Goal: Information Seeking & Learning: Learn about a topic

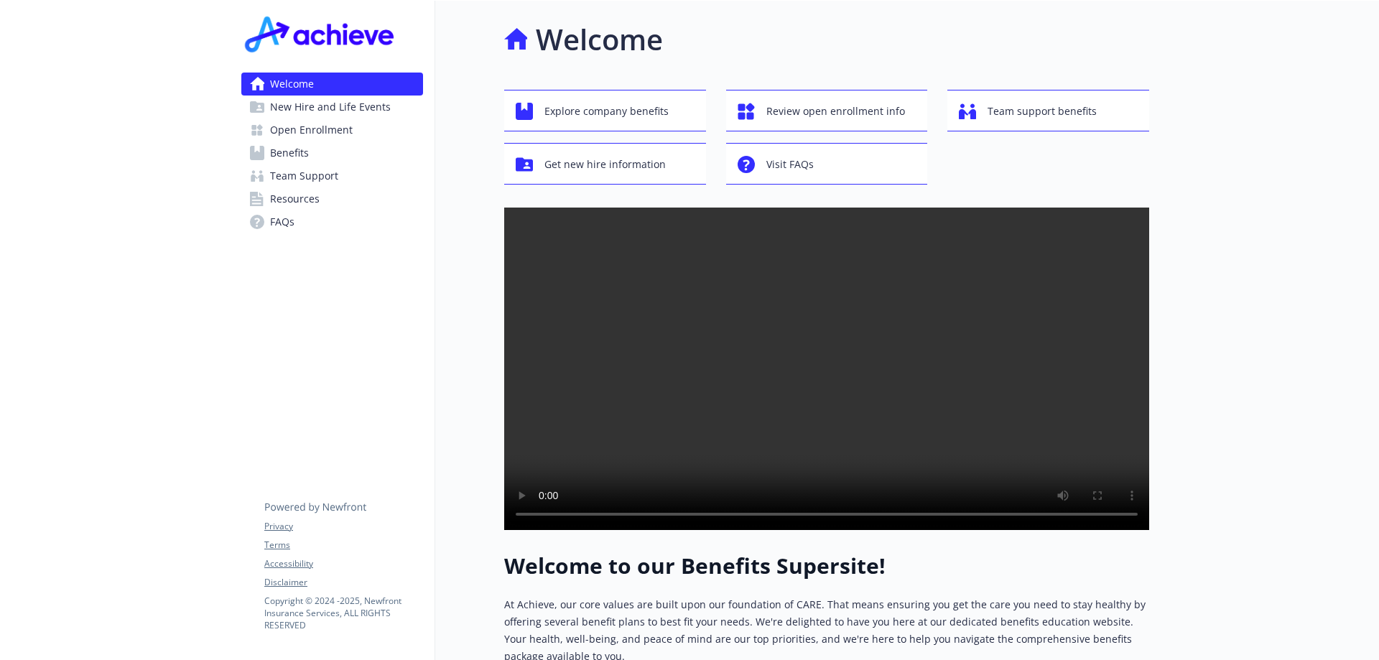
click at [362, 131] on link "Open Enrollment" at bounding box center [332, 129] width 182 height 23
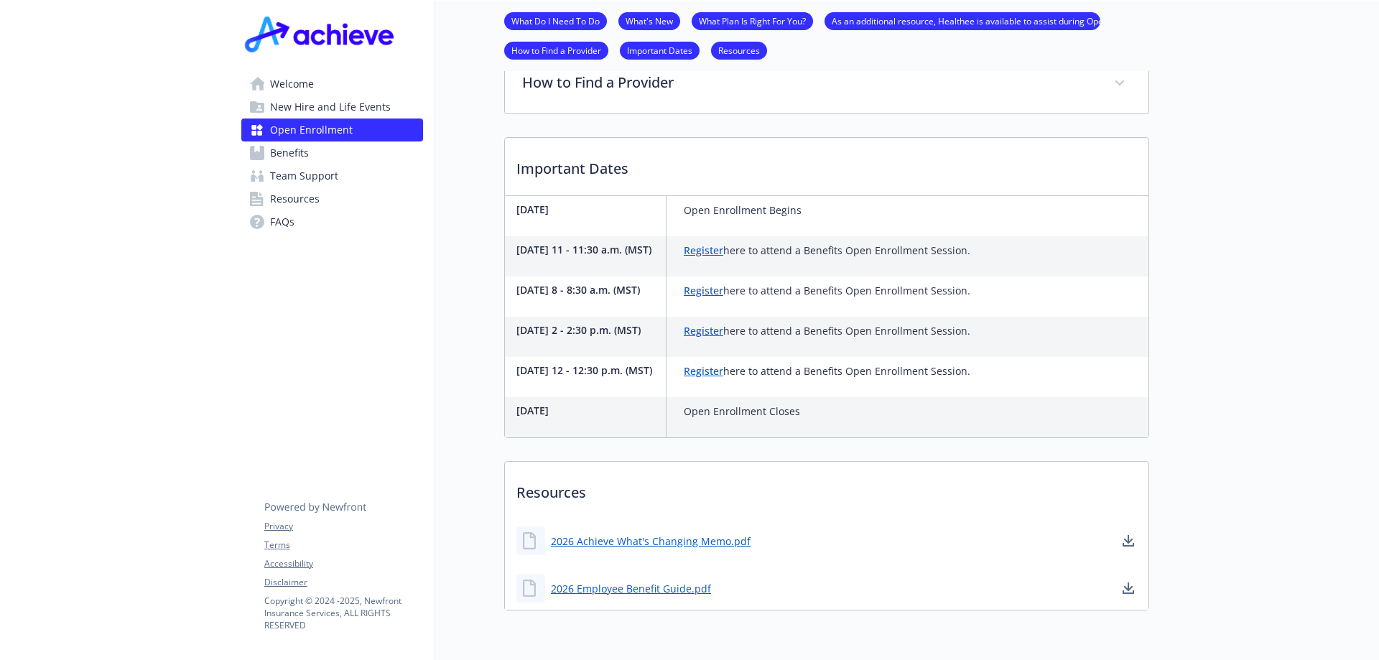
scroll to position [431, 0]
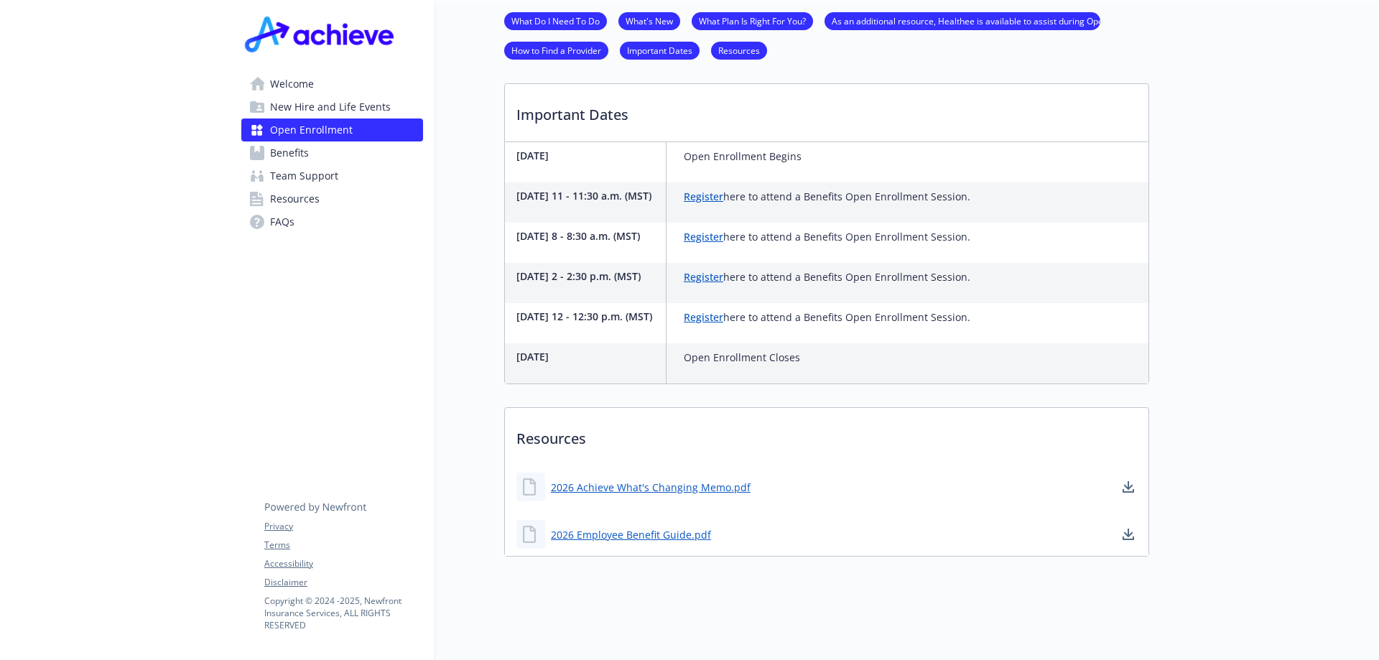
click at [322, 159] on link "Benefits" at bounding box center [332, 152] width 182 height 23
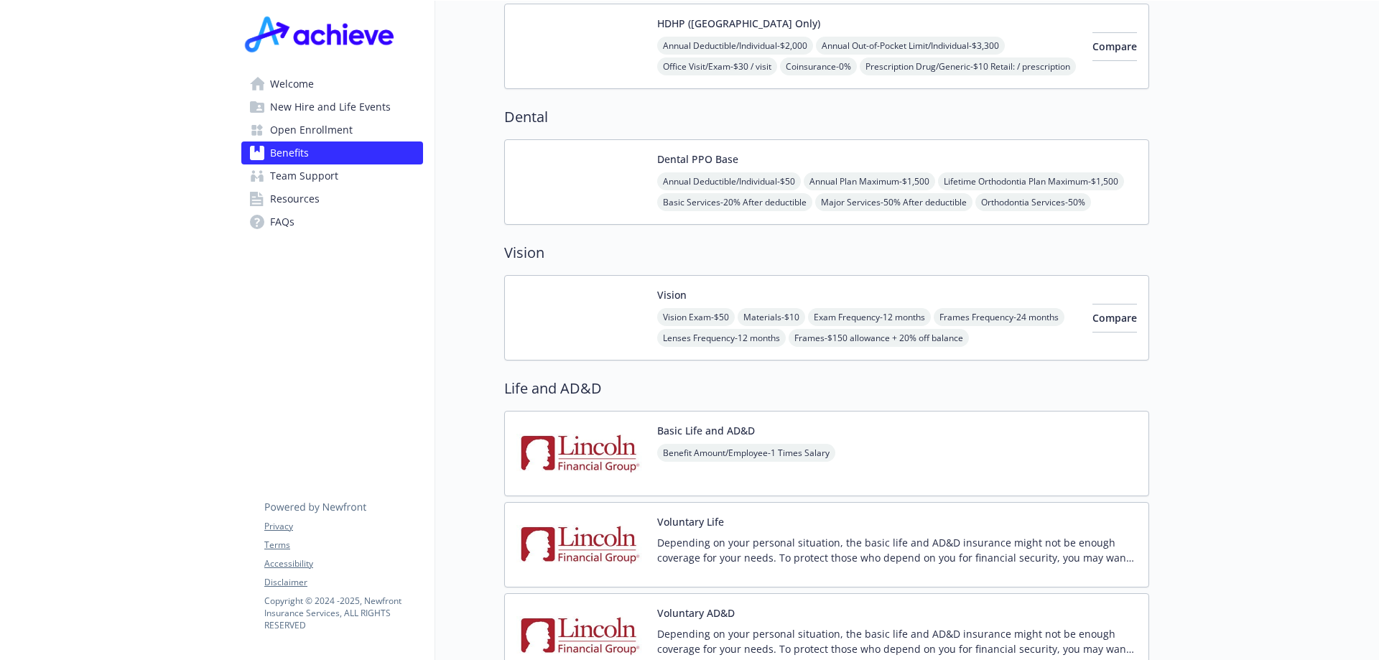
scroll to position [646, 0]
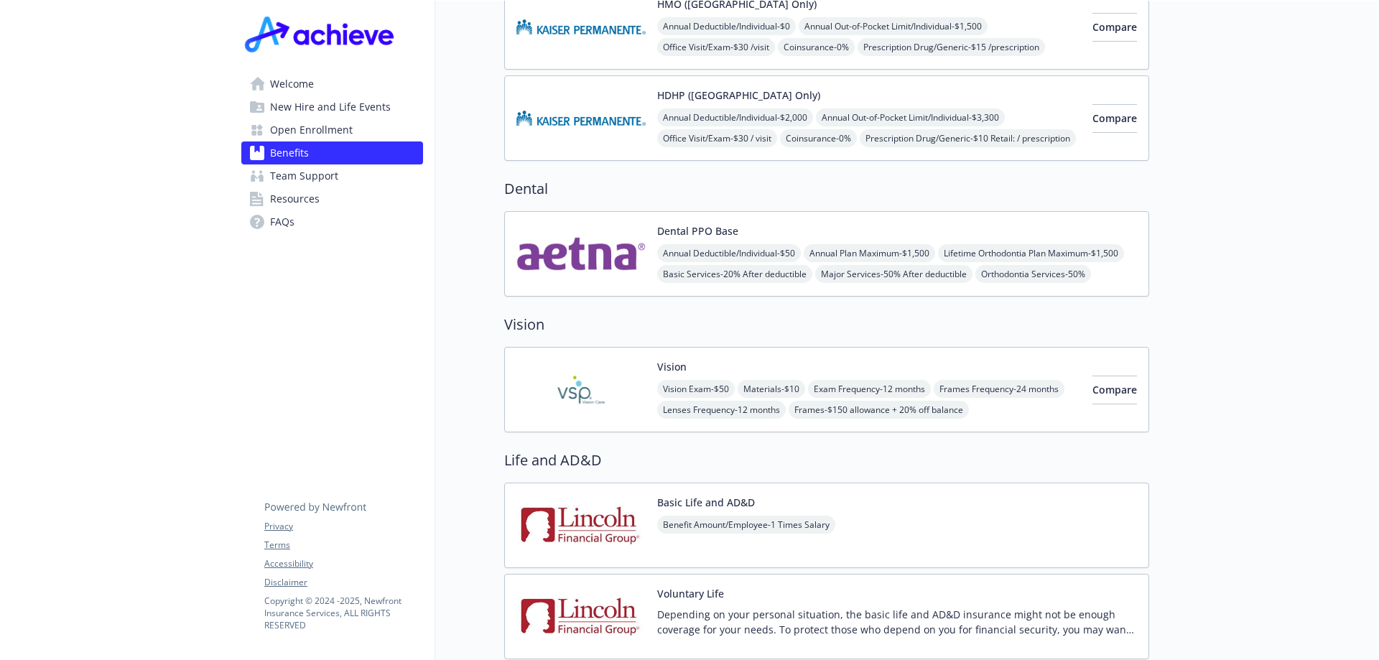
click at [581, 236] on img at bounding box center [580, 253] width 129 height 61
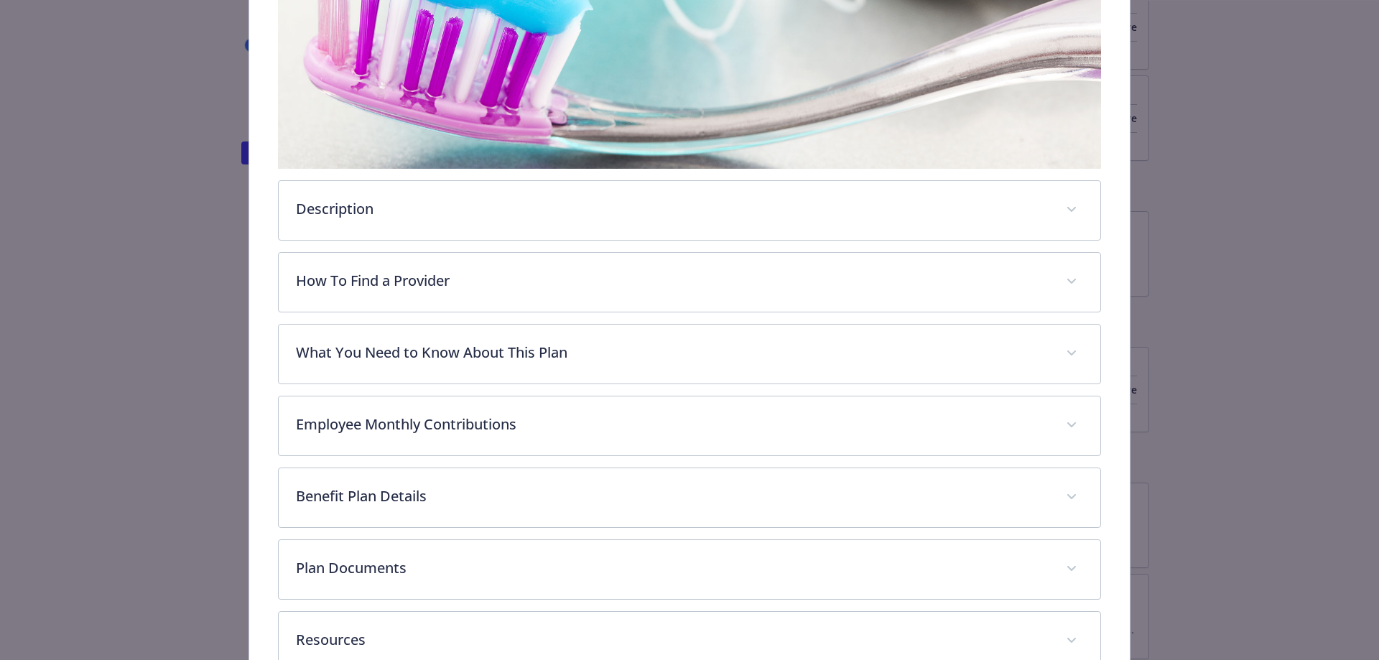
scroll to position [402, 0]
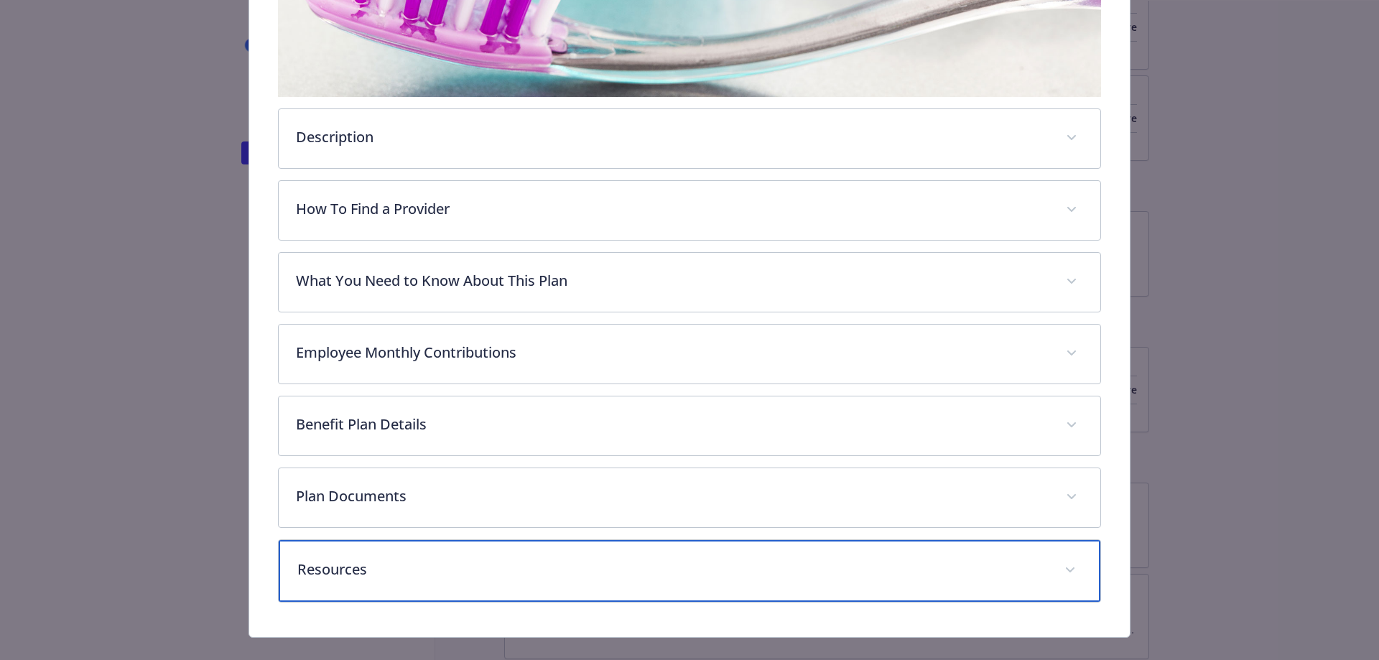
click at [724, 559] on p "Resources" at bounding box center [672, 570] width 750 height 22
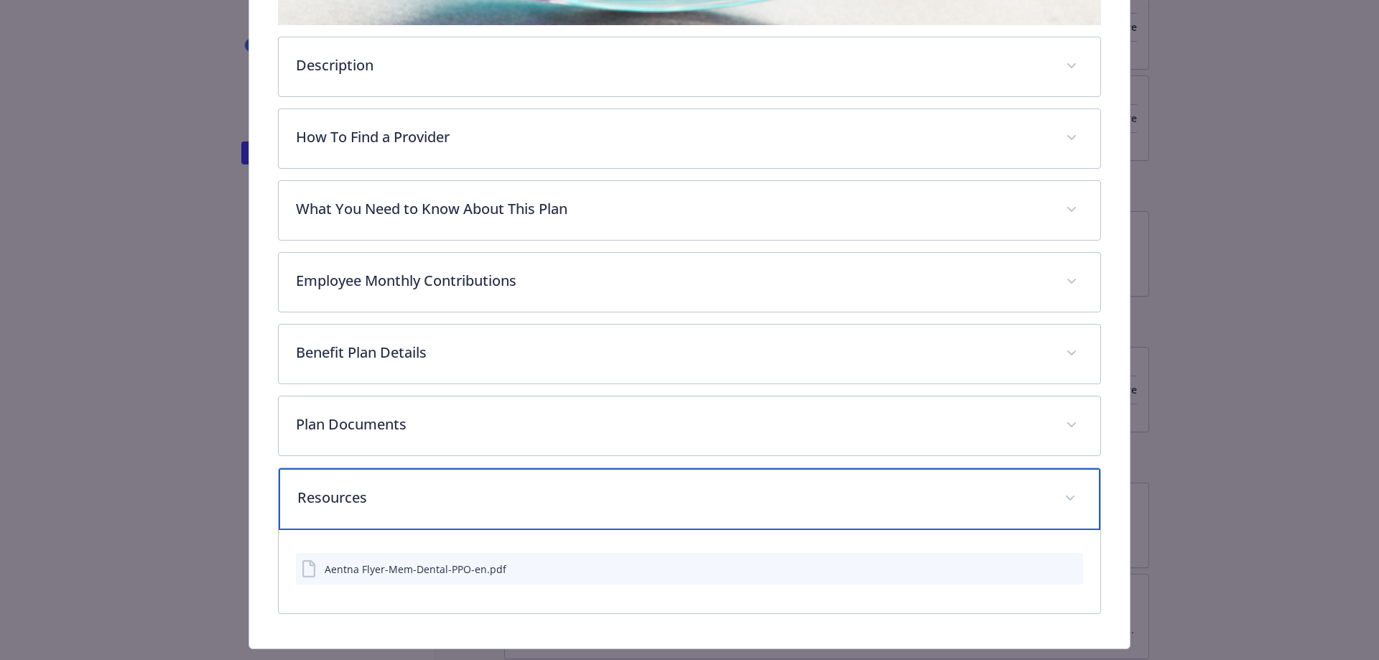
scroll to position [507, 0]
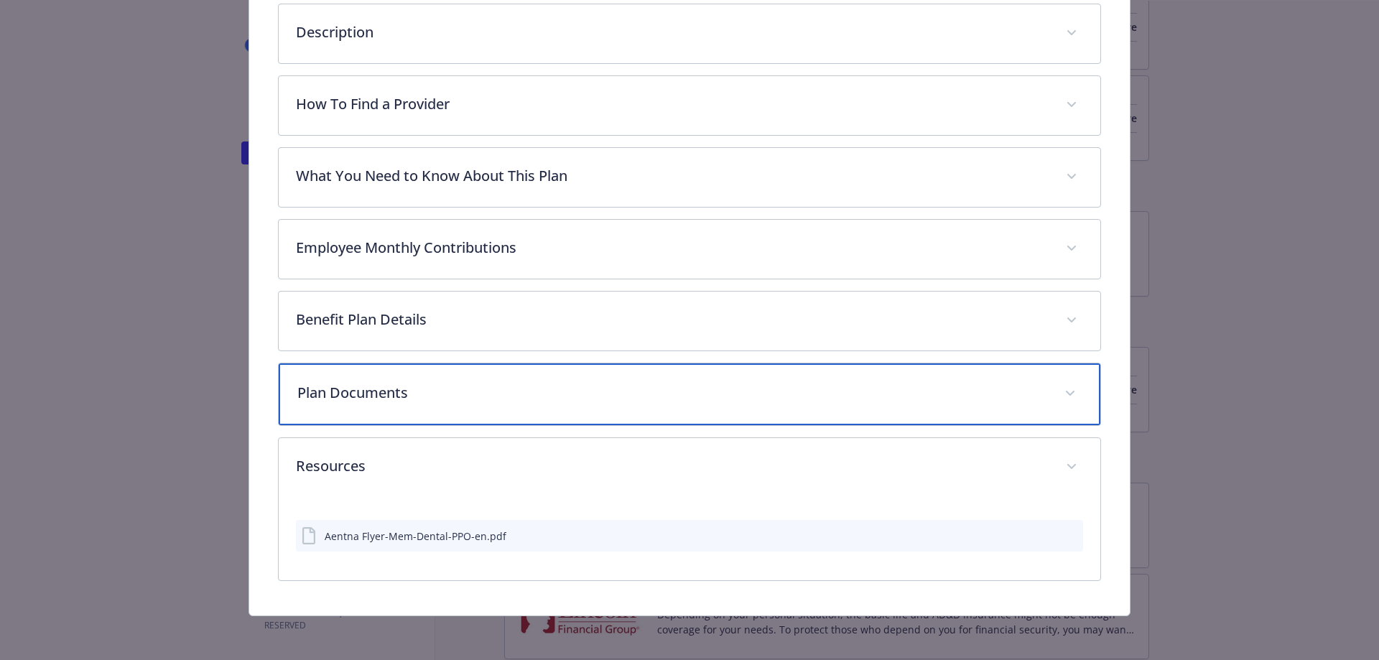
click at [628, 383] on p "Plan Documents" at bounding box center [672, 393] width 750 height 22
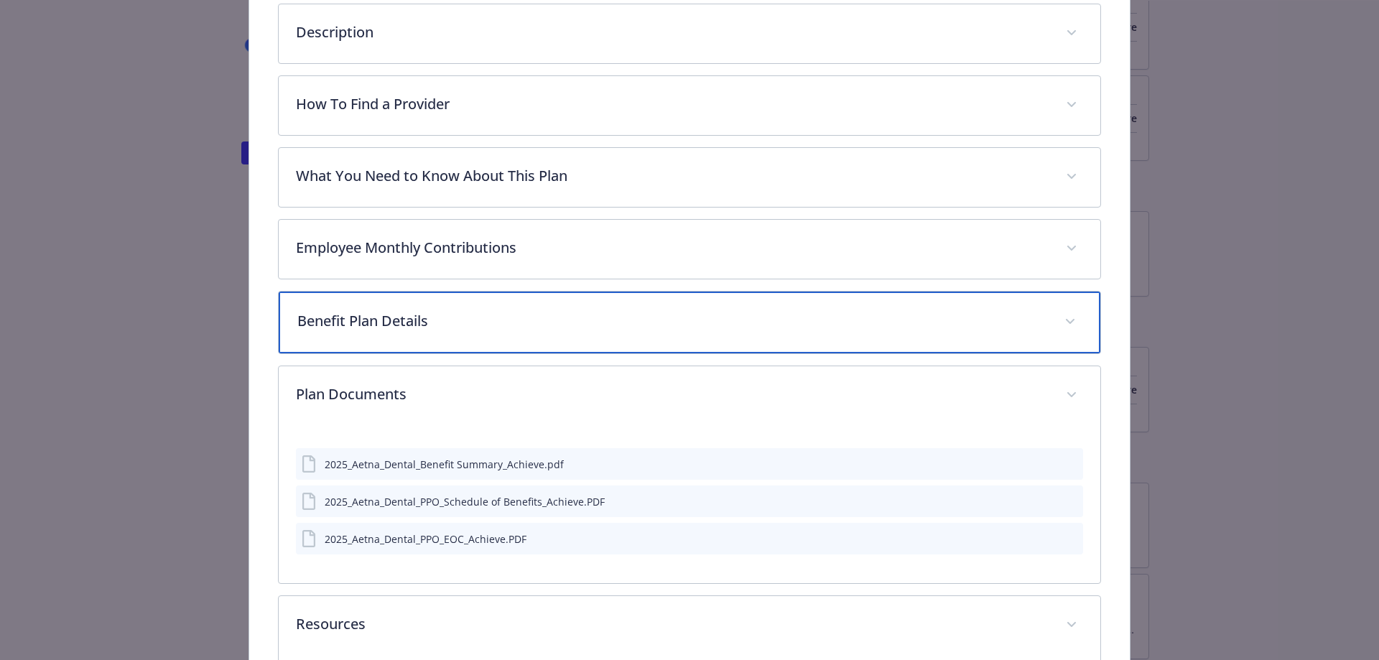
click at [555, 327] on p "Benefit Plan Details" at bounding box center [672, 321] width 750 height 22
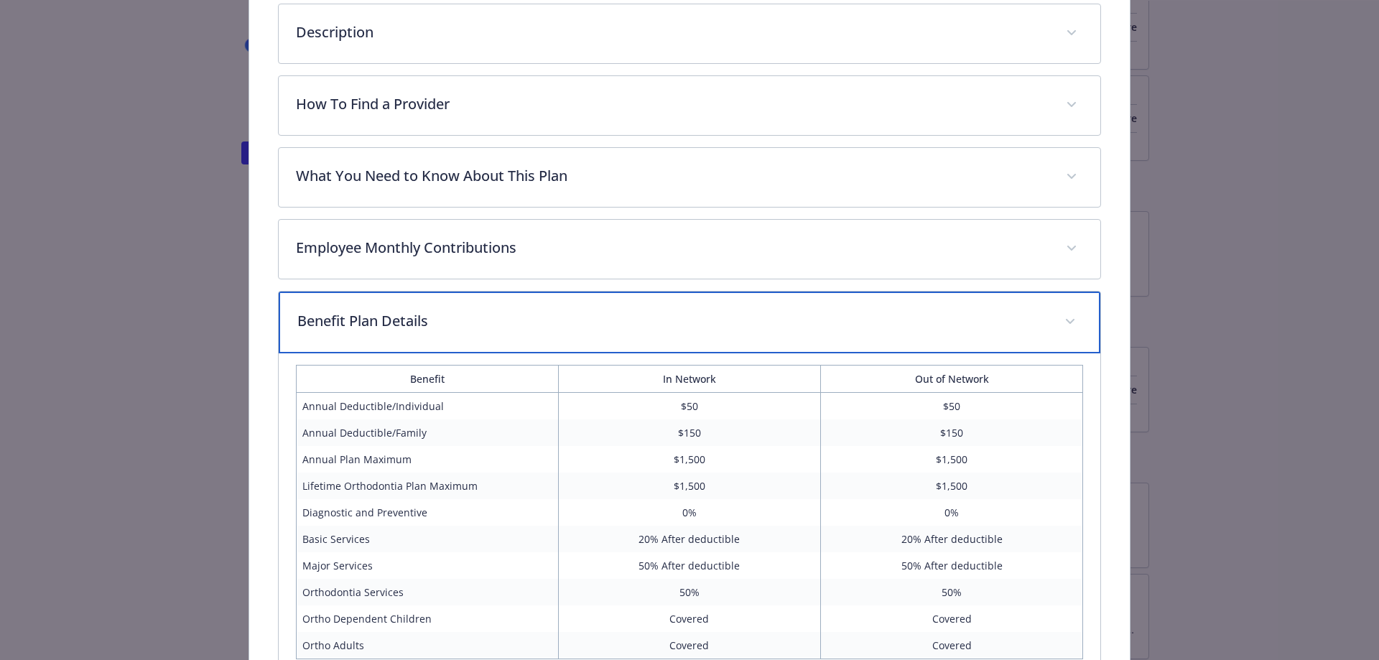
scroll to position [435, 0]
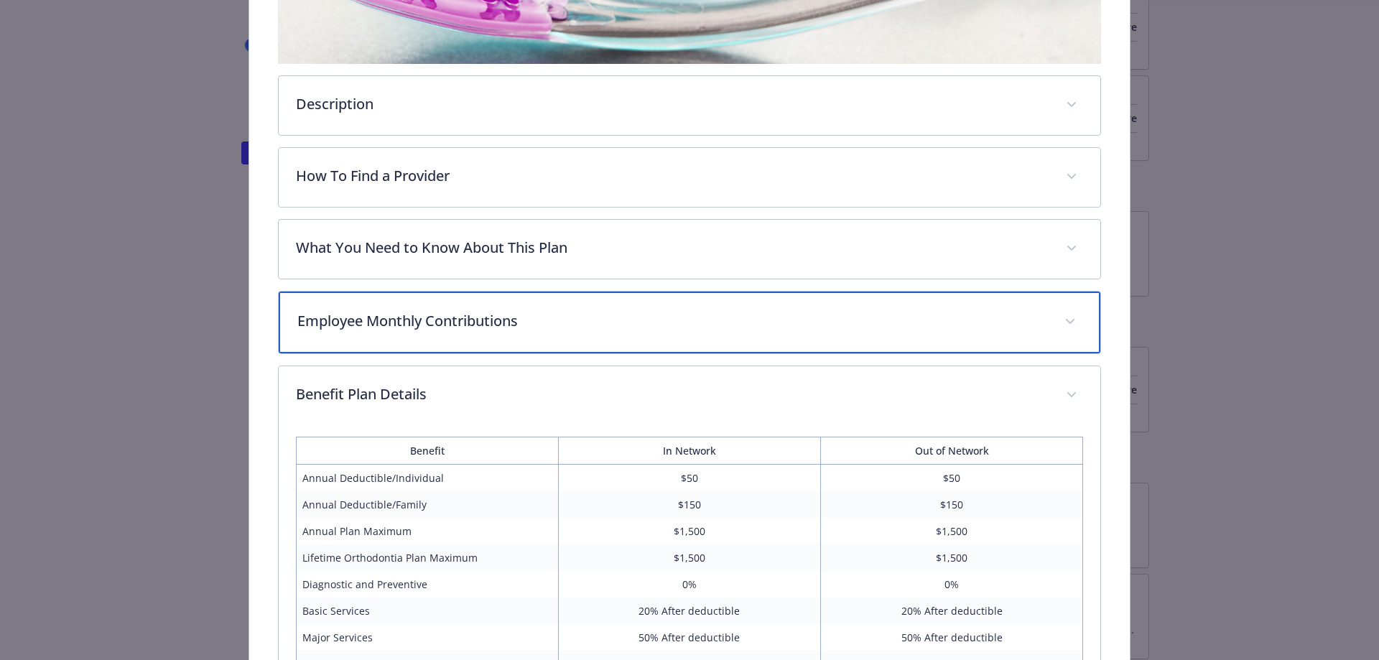
click at [555, 327] on p "Employee Monthly Contributions" at bounding box center [672, 321] width 750 height 22
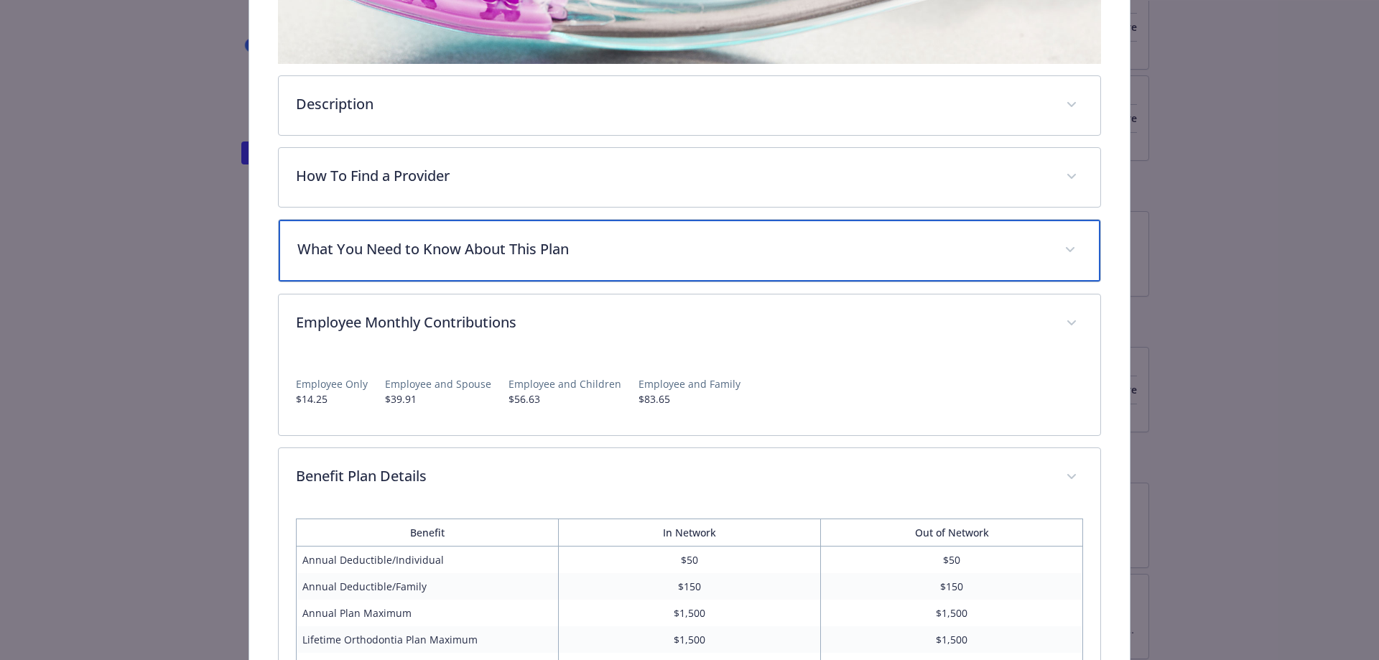
click at [530, 253] on p "What You Need to Know About This Plan" at bounding box center [672, 249] width 750 height 22
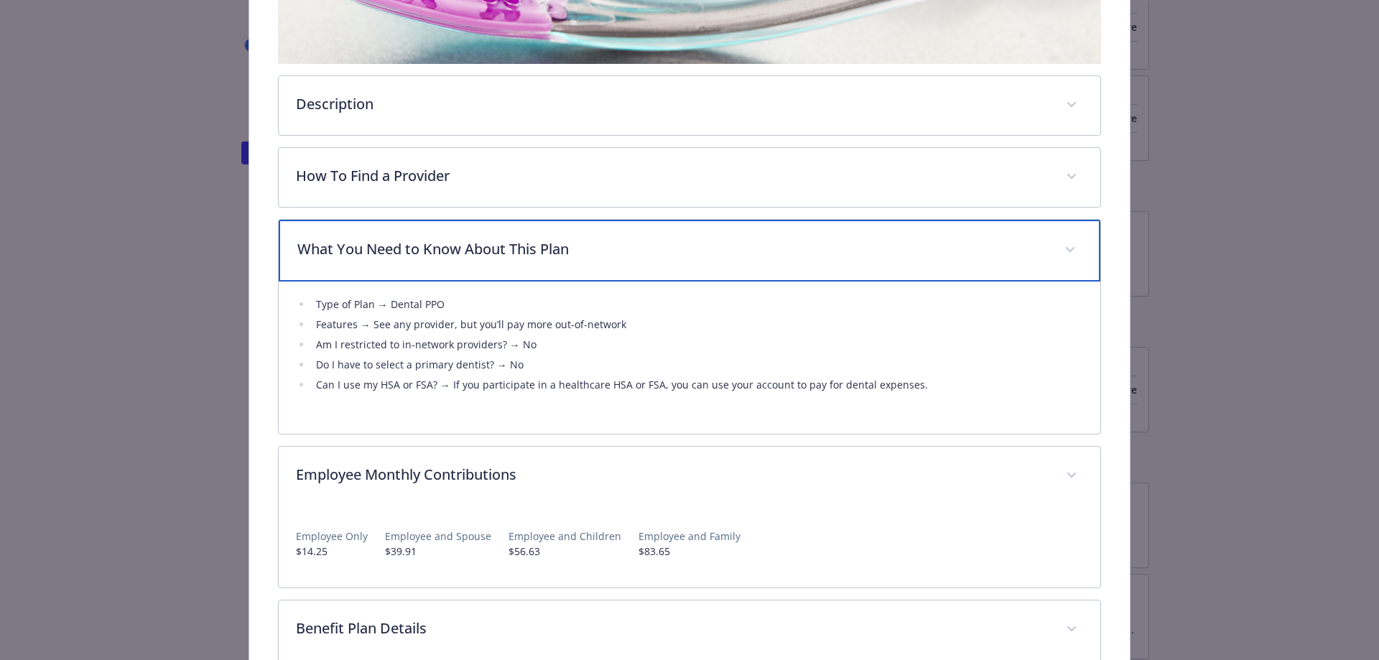
click at [530, 253] on p "What You Need to Know About This Plan" at bounding box center [672, 249] width 750 height 22
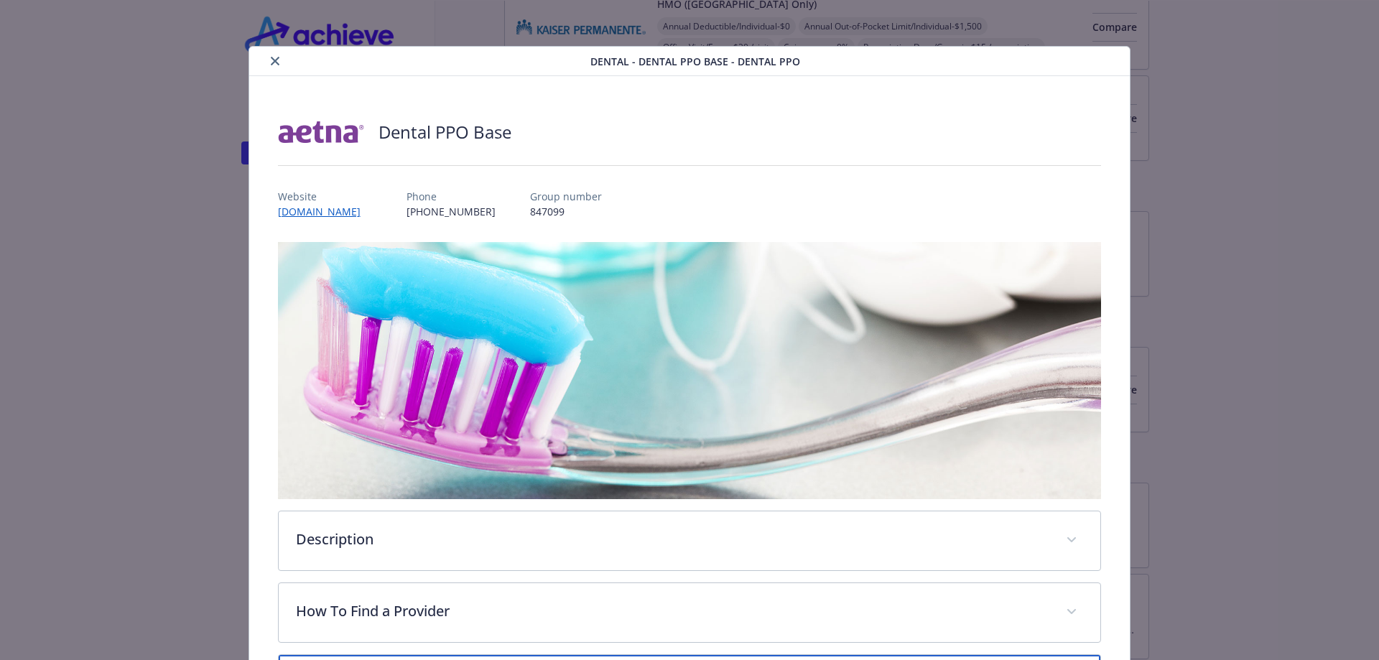
scroll to position [144, 0]
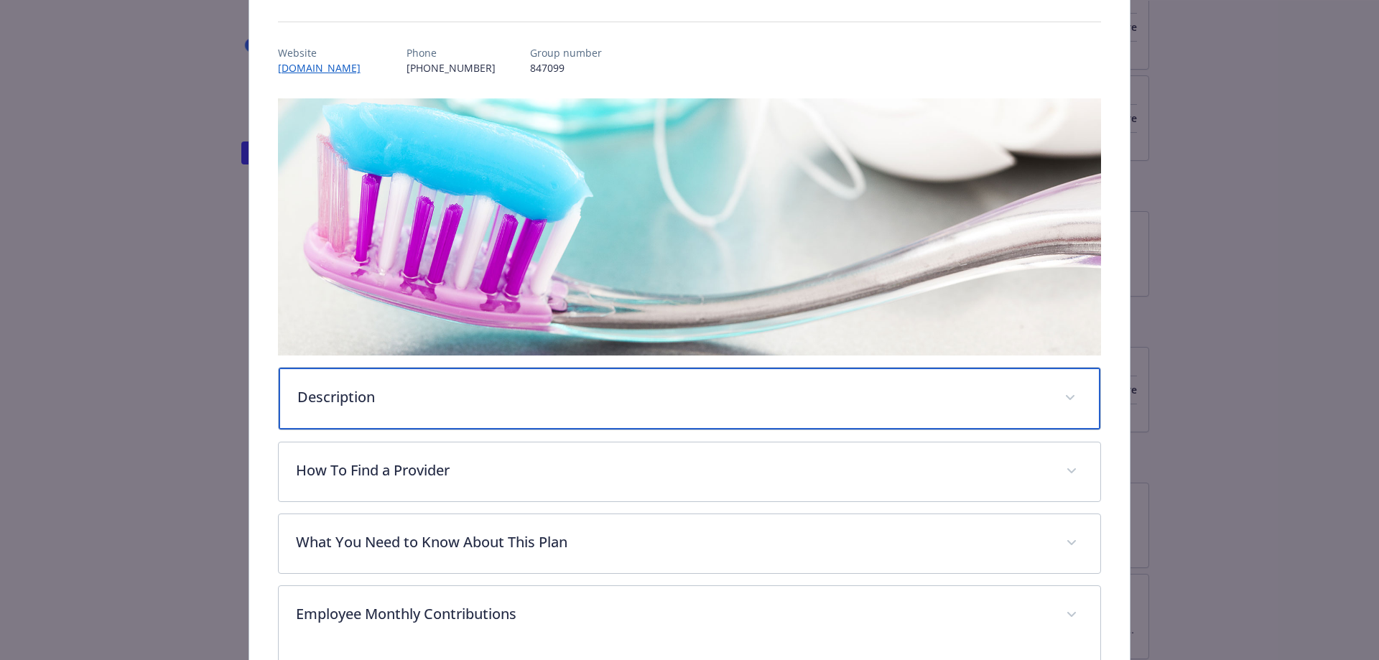
click at [472, 416] on div "Description" at bounding box center [690, 399] width 822 height 62
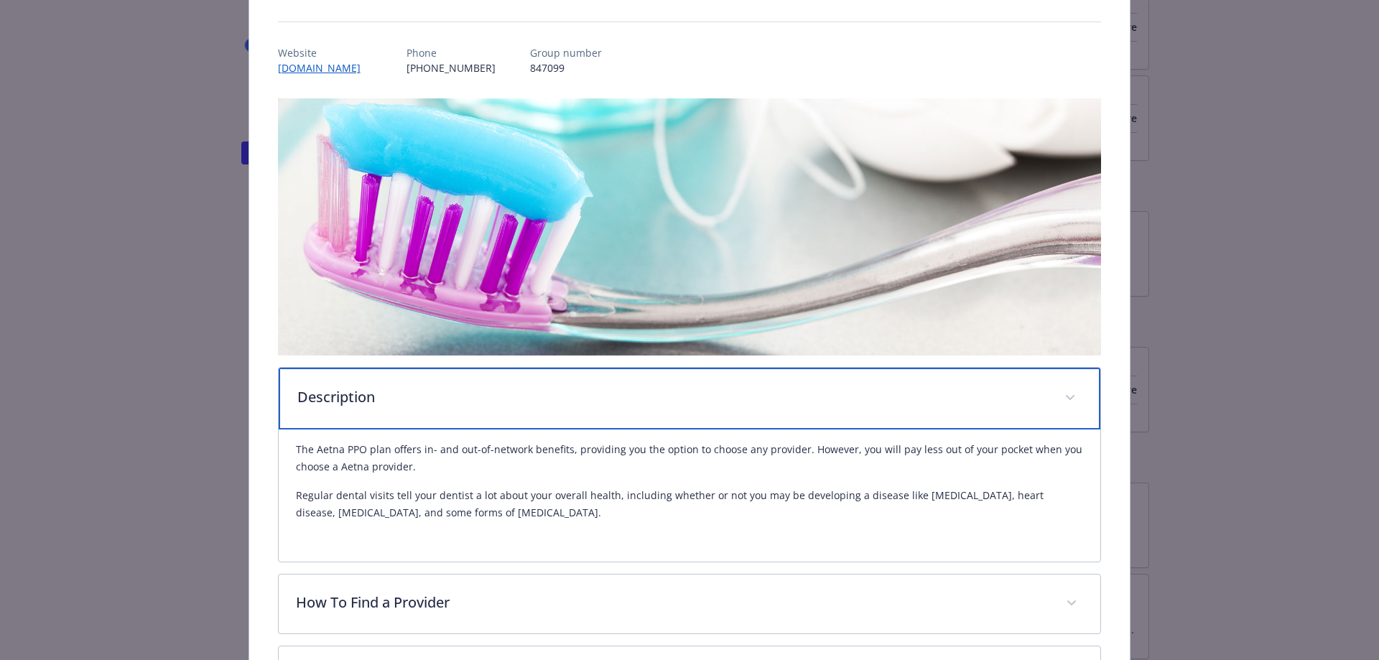
scroll to position [0, 0]
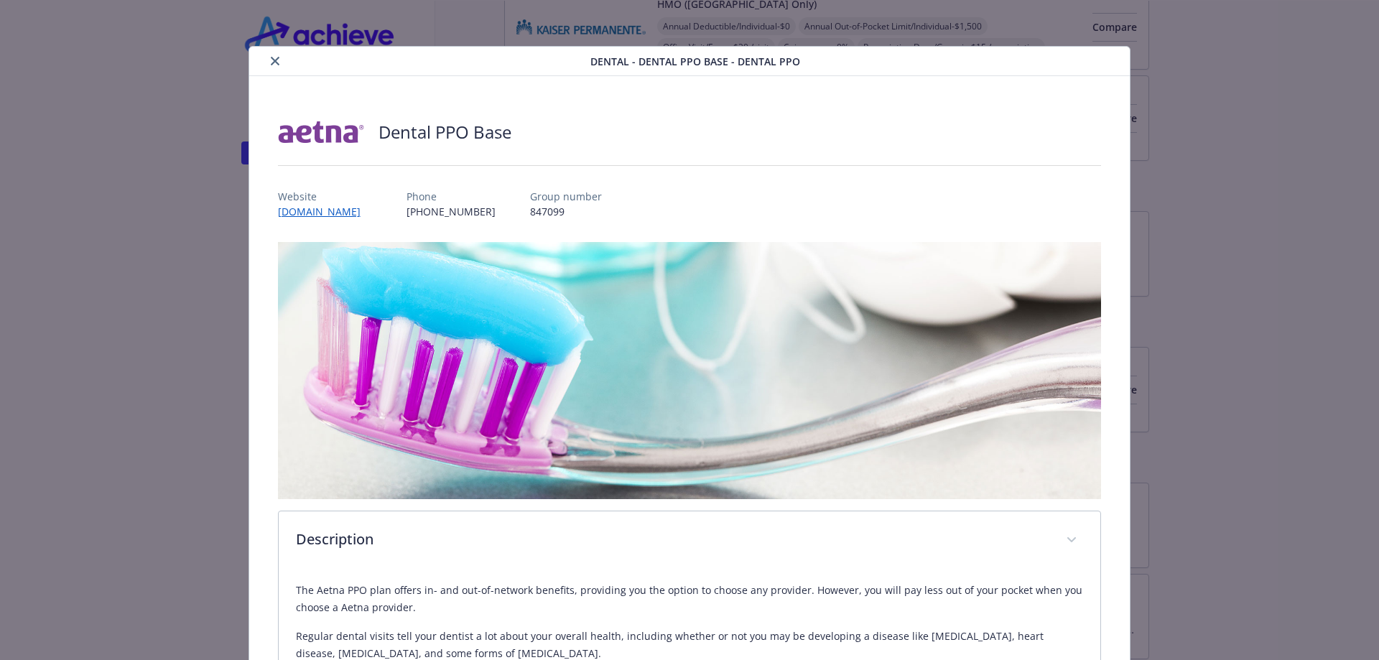
click at [277, 55] on button "close" at bounding box center [274, 60] width 17 height 17
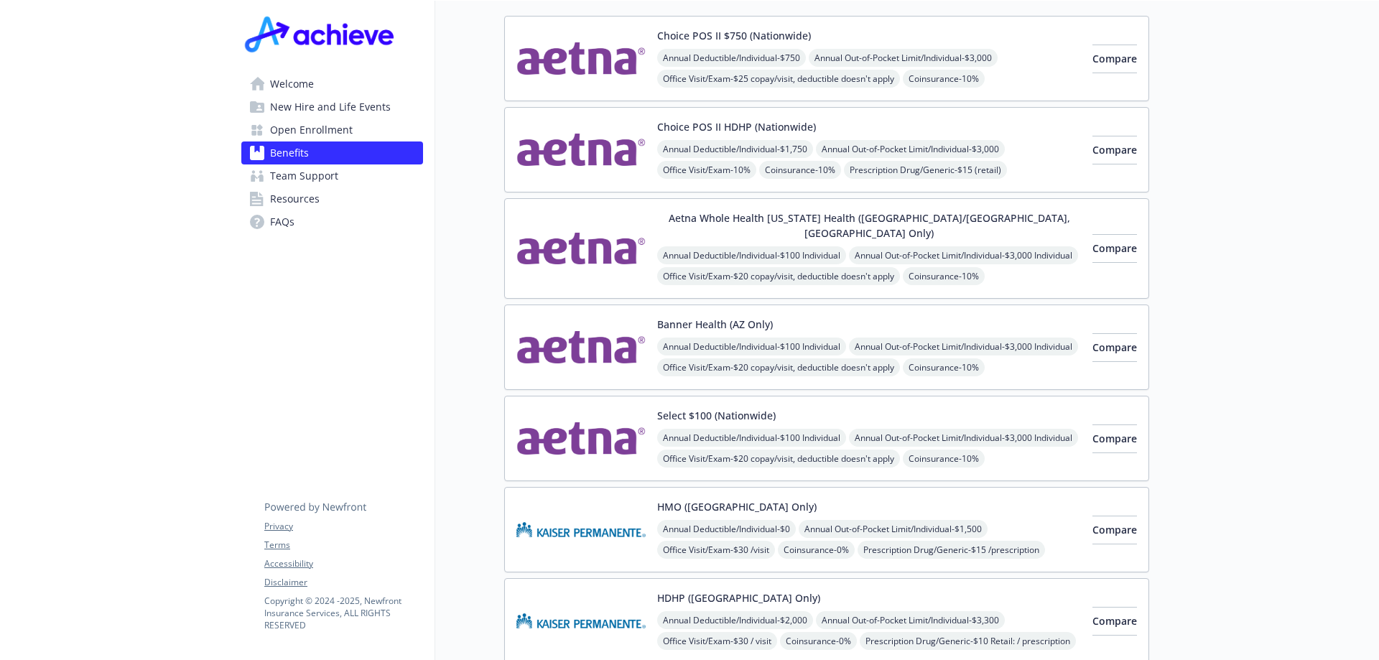
scroll to position [72, 0]
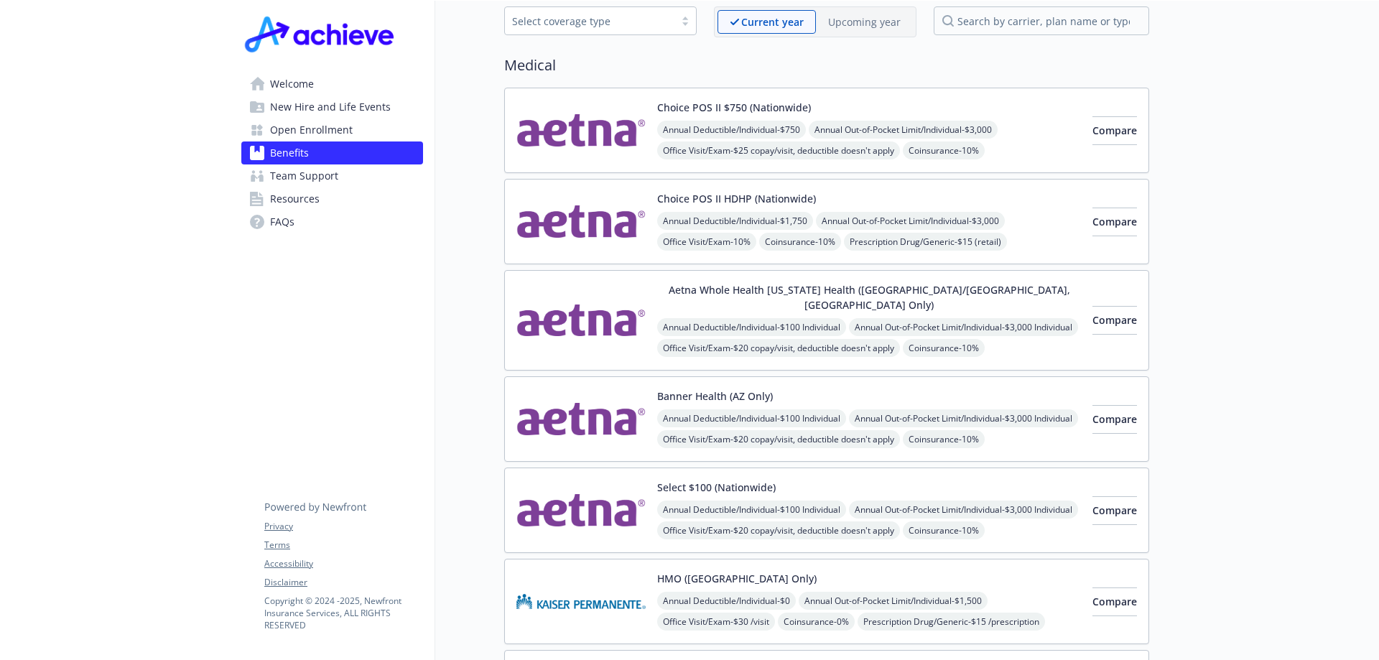
click at [936, 392] on div "Banner Health (AZ Only) Annual Deductible/Individual - $100 Individual Annual O…" at bounding box center [869, 418] width 424 height 61
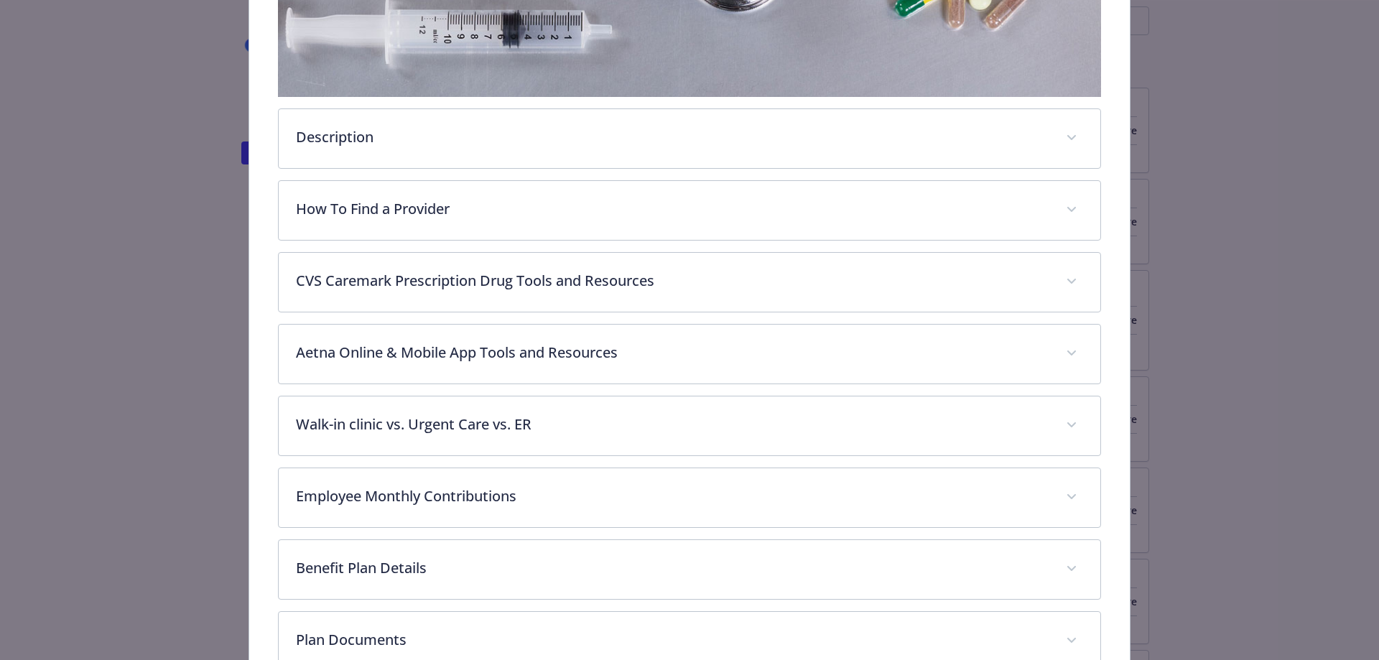
scroll to position [474, 0]
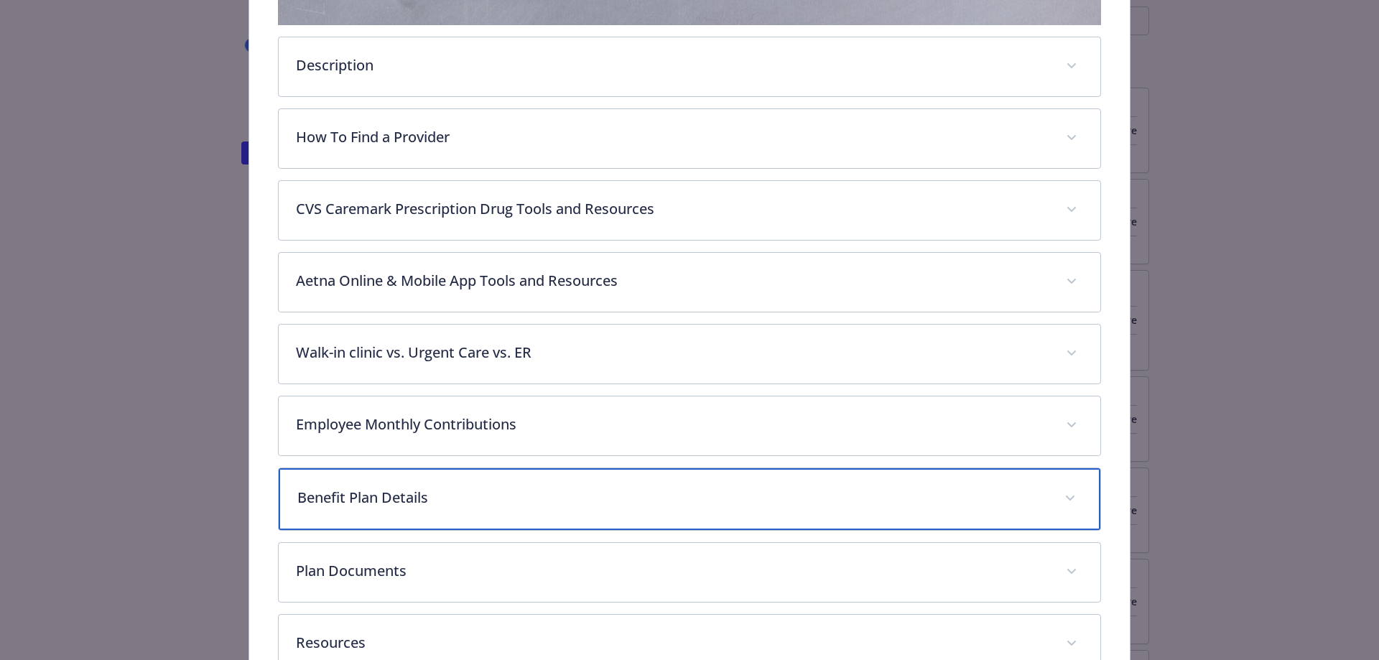
click at [572, 489] on p "Benefit Plan Details" at bounding box center [672, 498] width 750 height 22
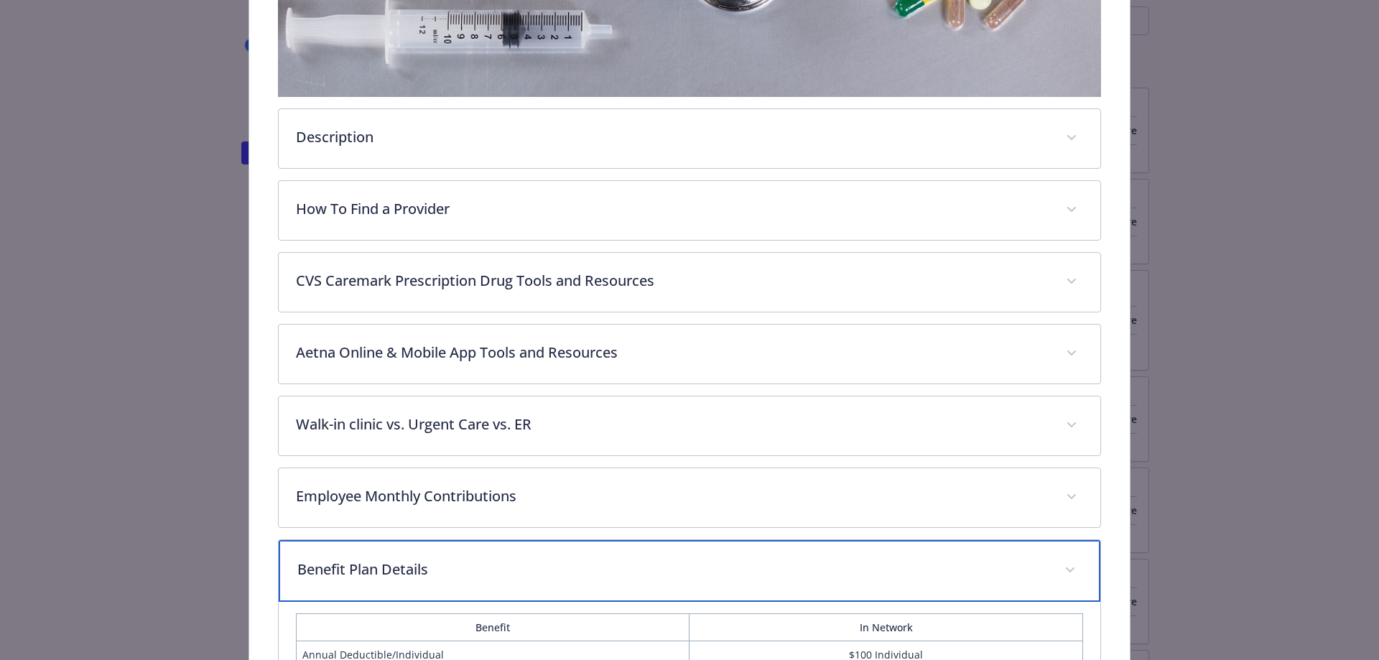
scroll to position [330, 0]
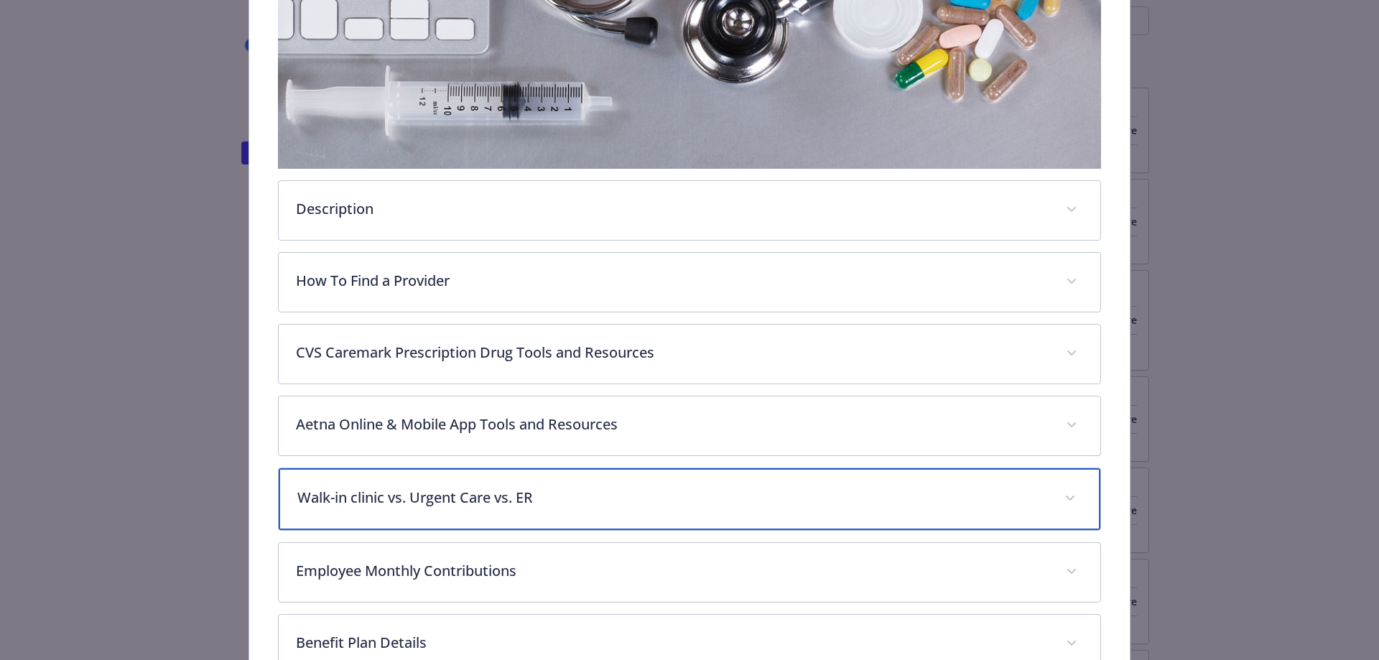
click at [692, 521] on div "Walk-in clinic vs. Urgent Care vs. ER" at bounding box center [690, 499] width 822 height 62
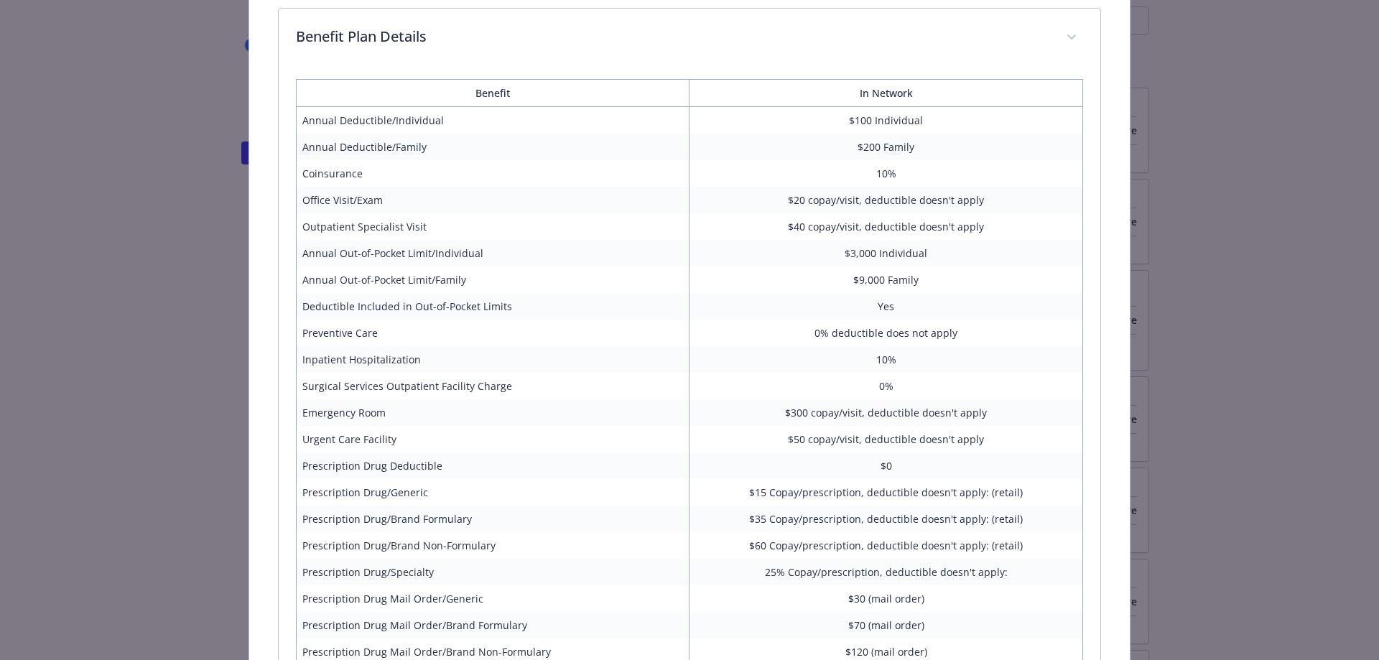
scroll to position [1316, 0]
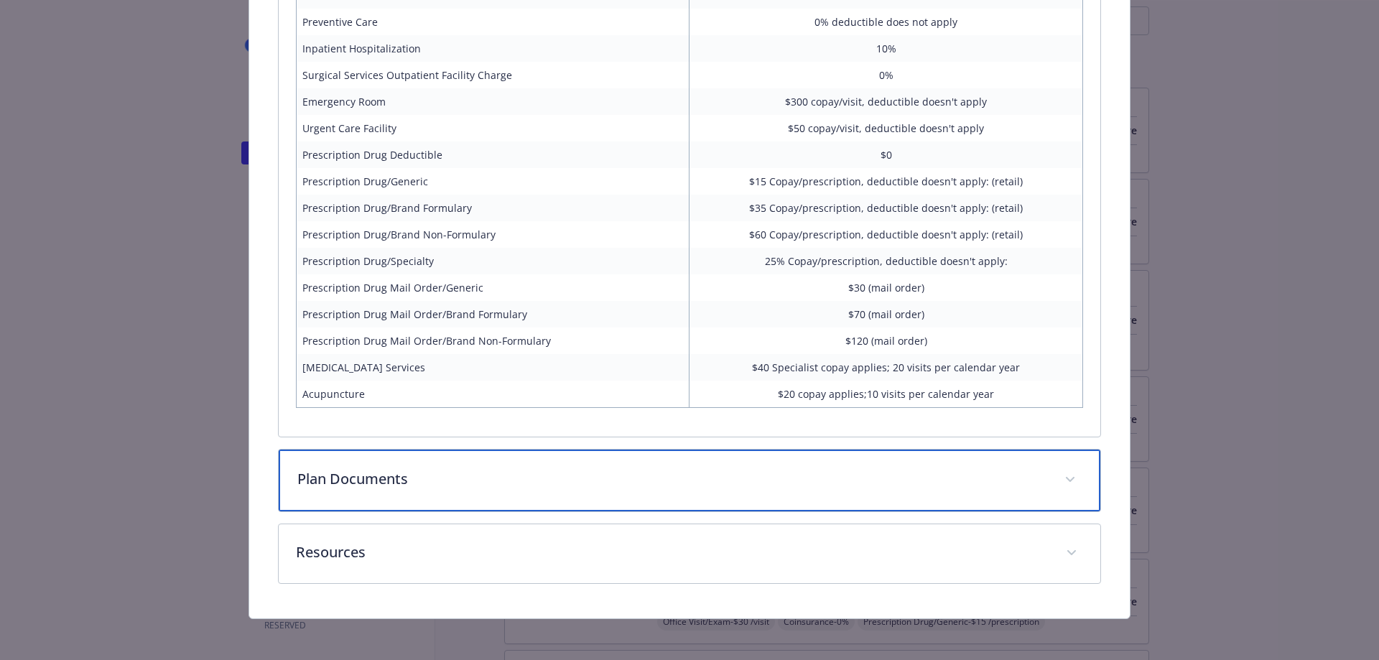
click at [689, 493] on div "Plan Documents" at bounding box center [690, 481] width 822 height 62
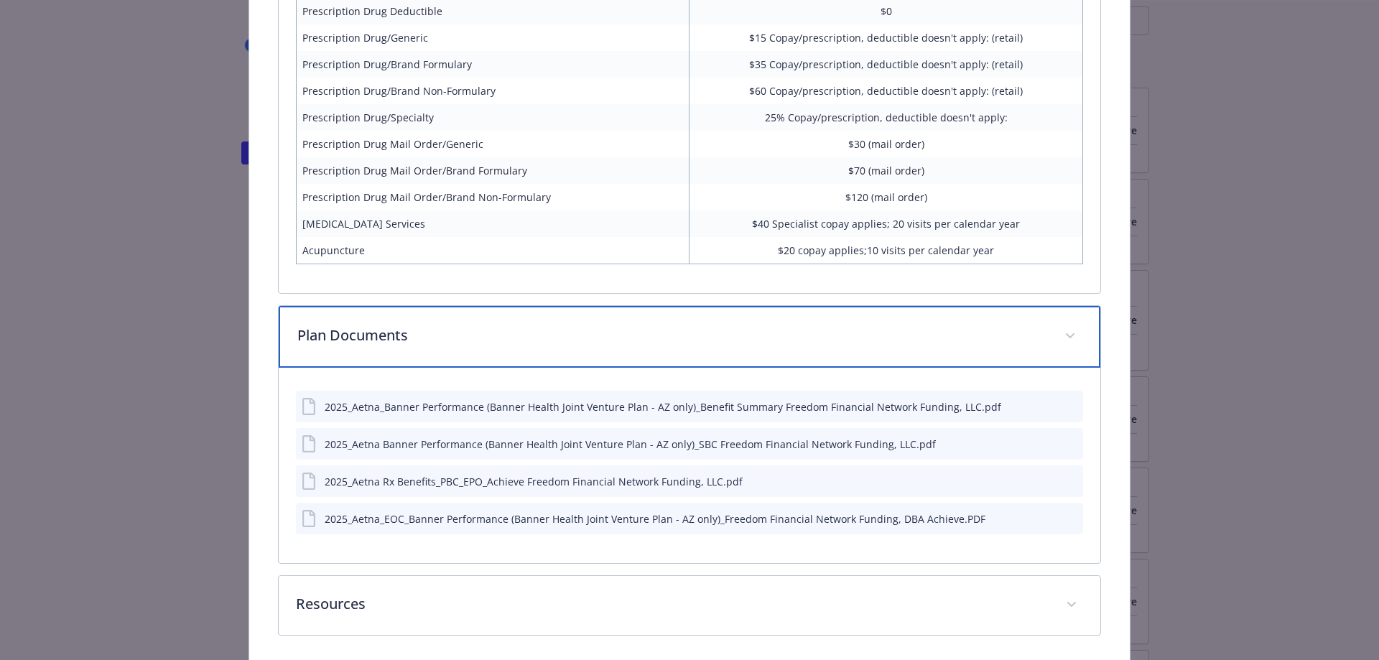
scroll to position [1512, 0]
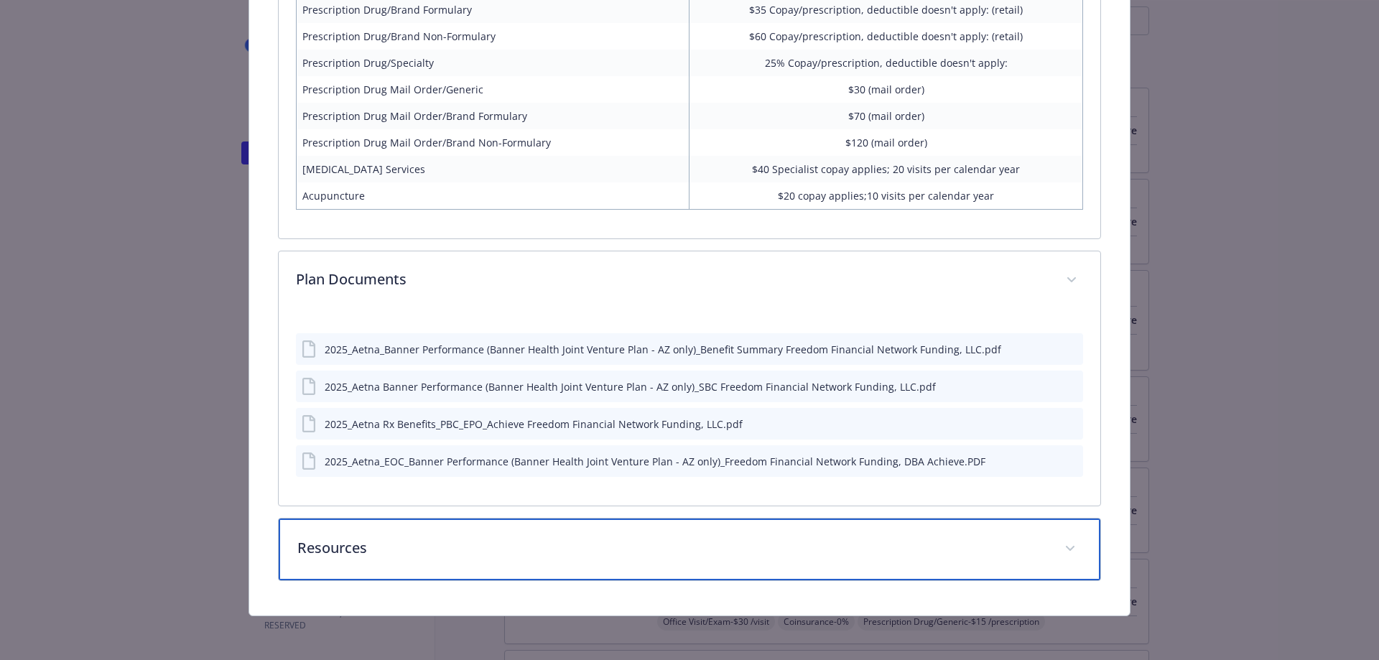
click at [702, 539] on p "Resources" at bounding box center [672, 548] width 750 height 22
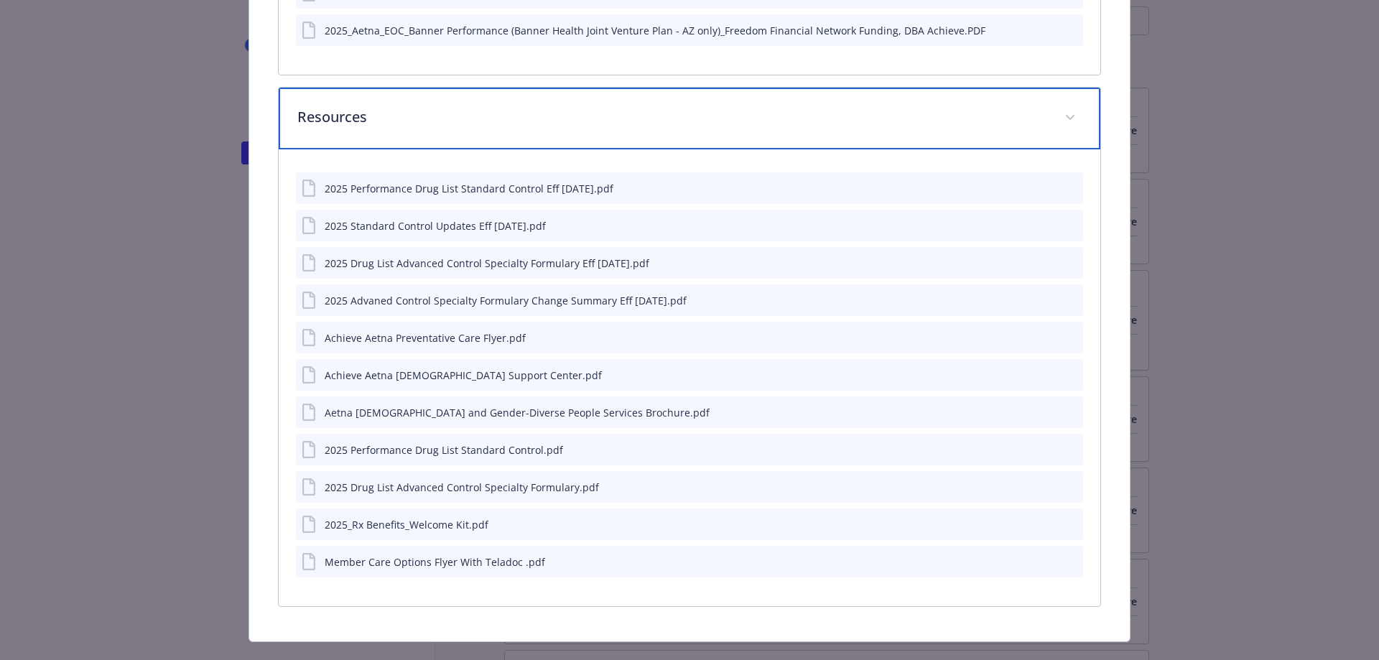
scroll to position [1968, 0]
